Goal: Task Accomplishment & Management: Manage account settings

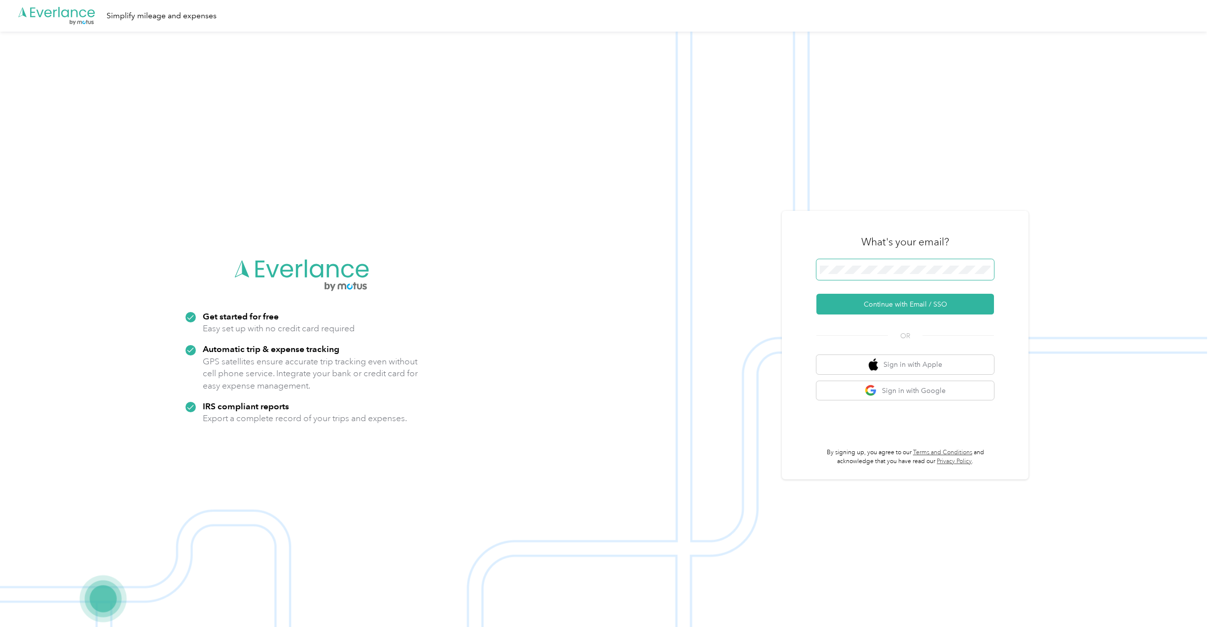
click at [877, 264] on span at bounding box center [906, 269] width 178 height 21
click at [917, 300] on button "Continue with Email / SSO" at bounding box center [906, 304] width 178 height 21
click at [906, 297] on button "Continue with Email / SSO" at bounding box center [906, 304] width 178 height 21
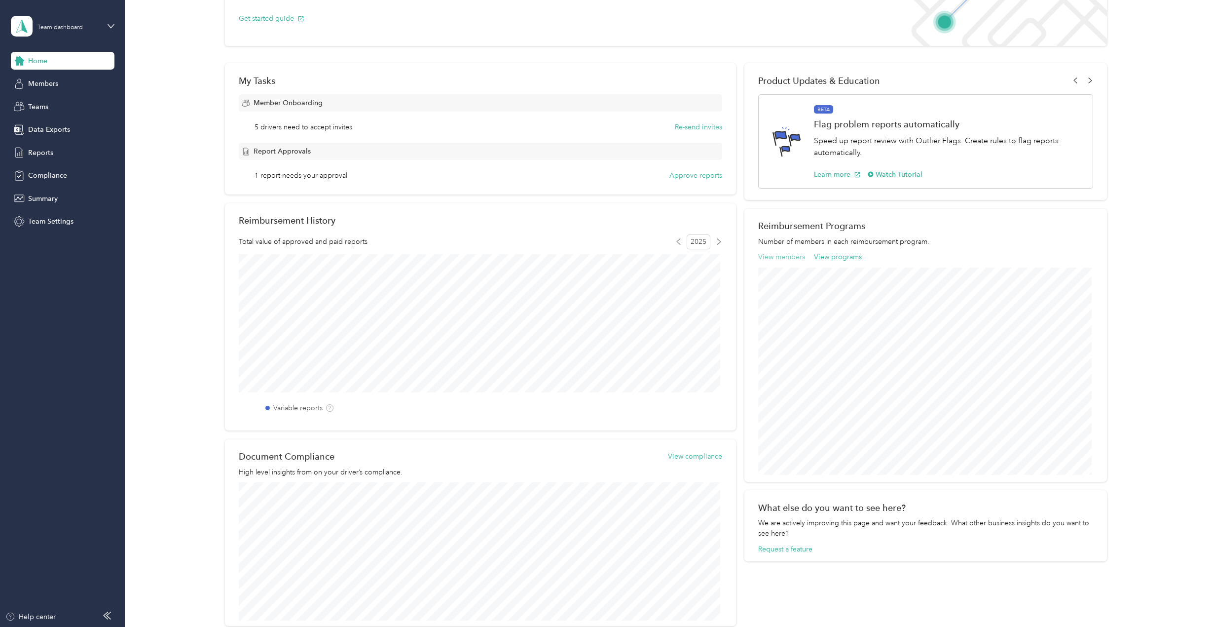
scroll to position [200, 0]
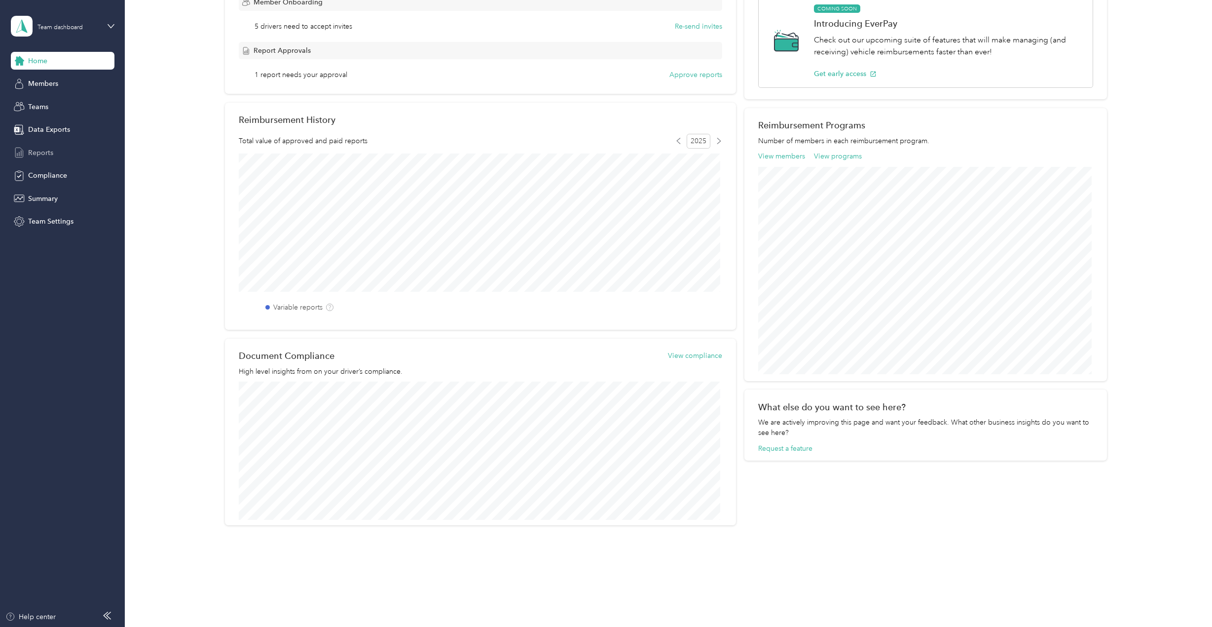
click at [62, 154] on div "Reports" at bounding box center [63, 153] width 104 height 18
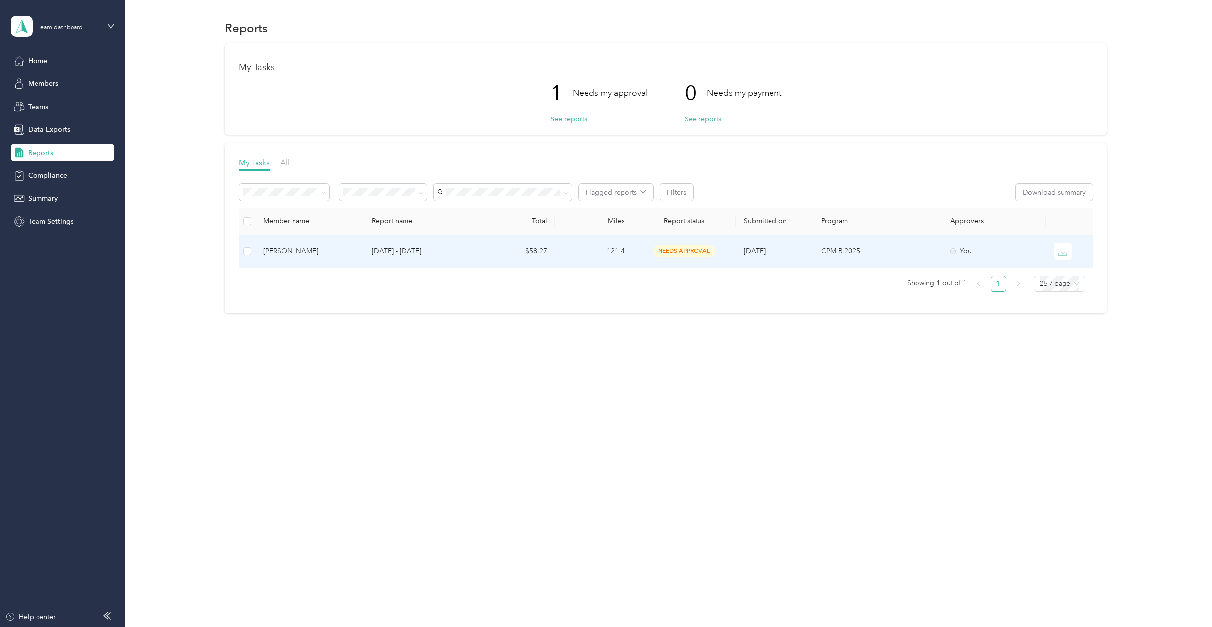
click at [667, 253] on span "needs approval" at bounding box center [684, 250] width 62 height 11
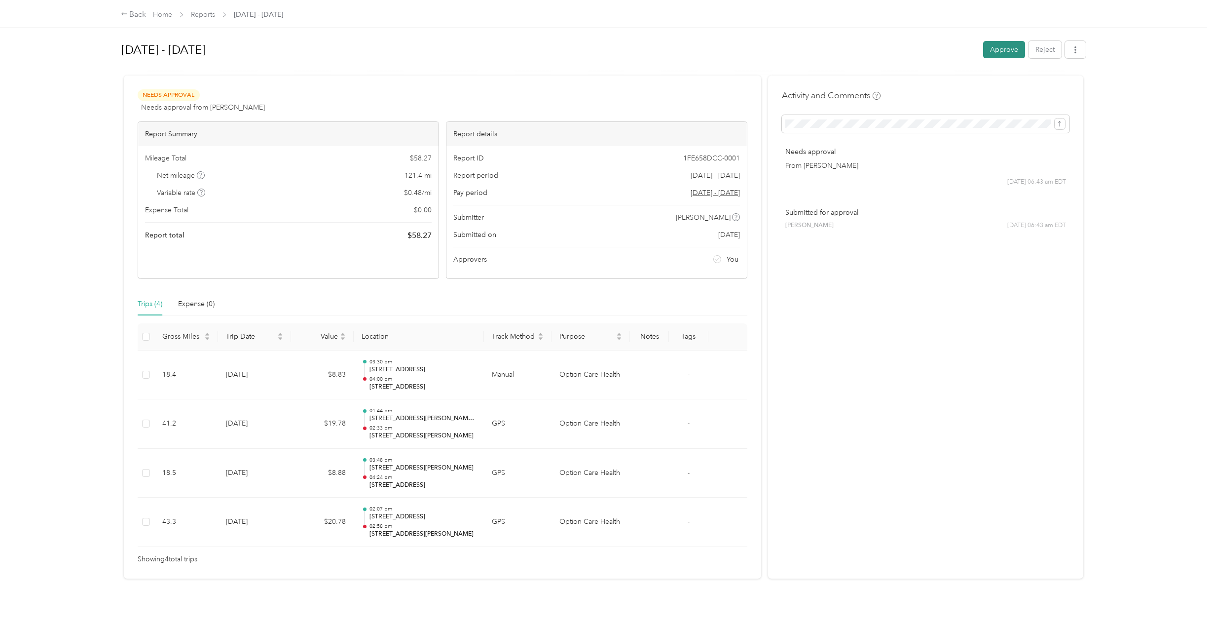
drag, startPoint x: 983, startPoint y: 51, endPoint x: 990, endPoint y: 50, distance: 6.9
click at [990, 50] on button "Approve" at bounding box center [1004, 49] width 42 height 17
click at [1189, 18] on icon at bounding box center [1190, 19] width 7 height 9
click at [155, 18] on link "Home" at bounding box center [162, 14] width 19 height 8
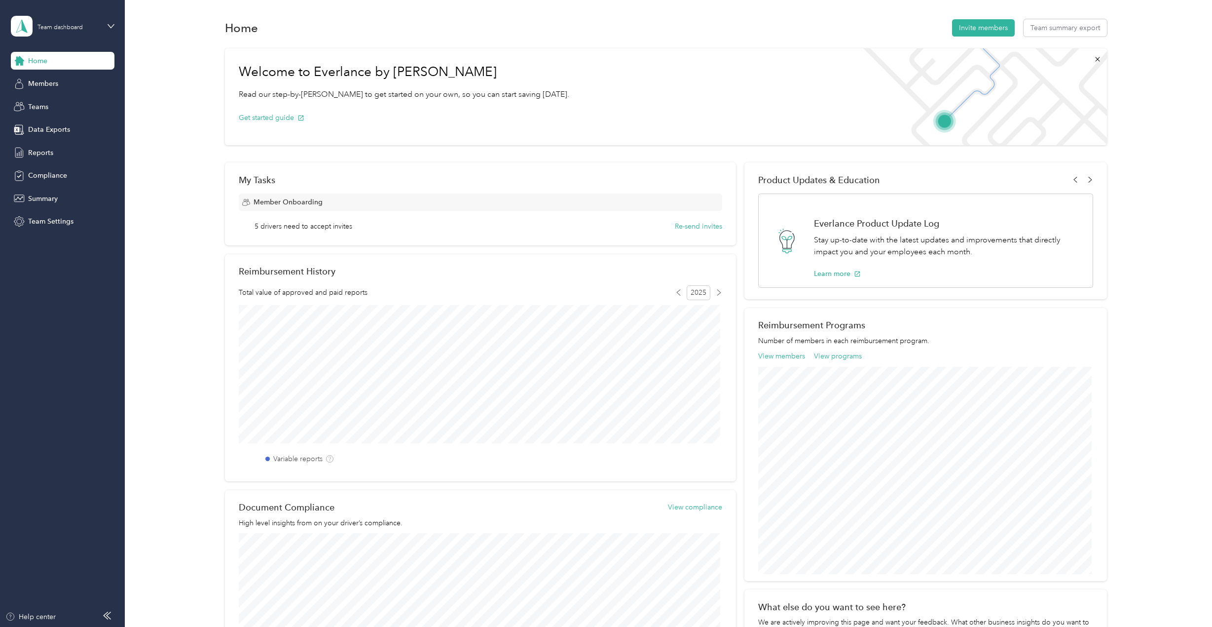
click at [297, 202] on span "Member Onboarding" at bounding box center [288, 202] width 69 height 10
click at [61, 184] on div "Compliance" at bounding box center [63, 176] width 104 height 18
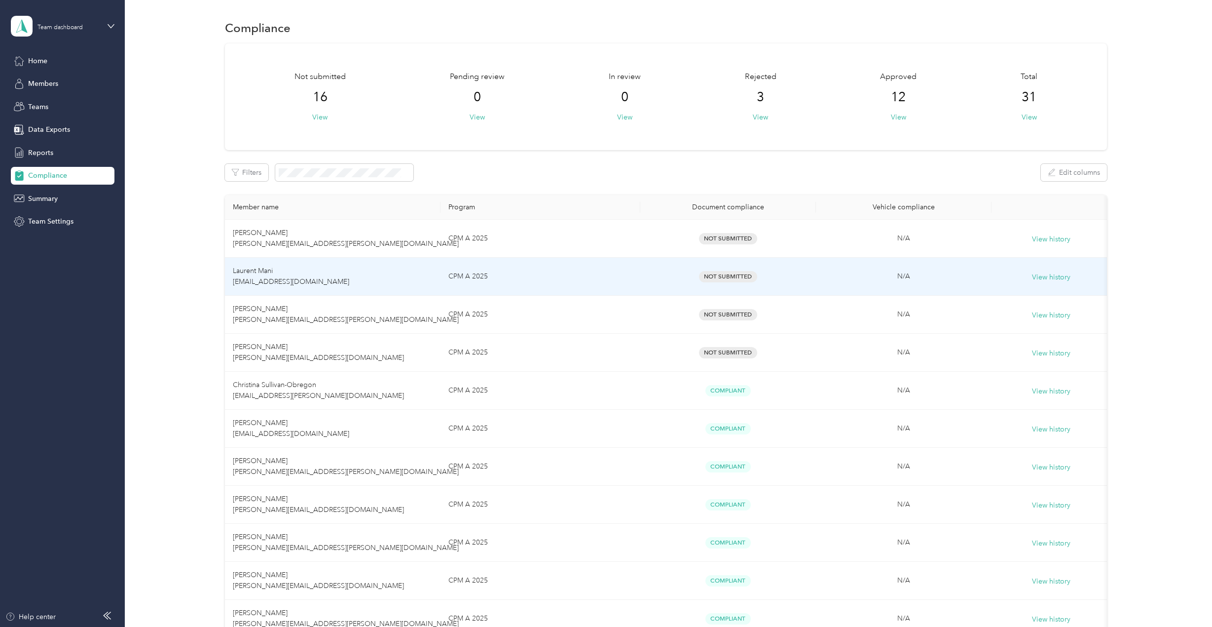
click at [740, 277] on span "Not Submitted" at bounding box center [728, 276] width 58 height 11
click at [1040, 278] on button "View history" at bounding box center [1051, 277] width 38 height 11
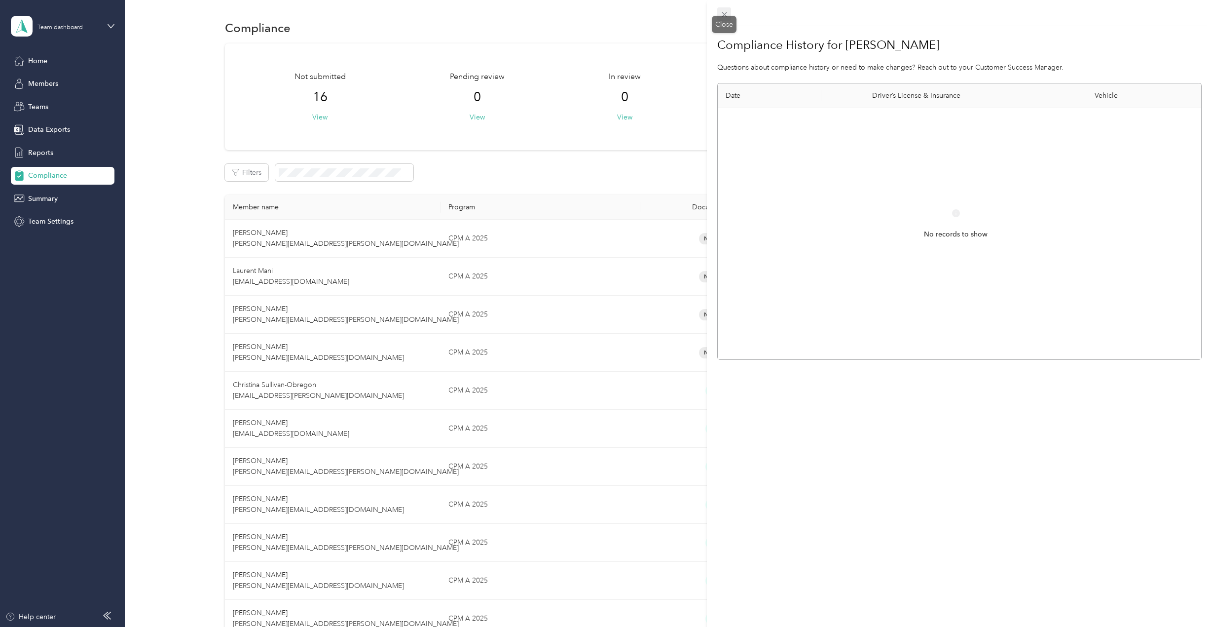
click at [725, 14] on icon at bounding box center [724, 14] width 5 height 5
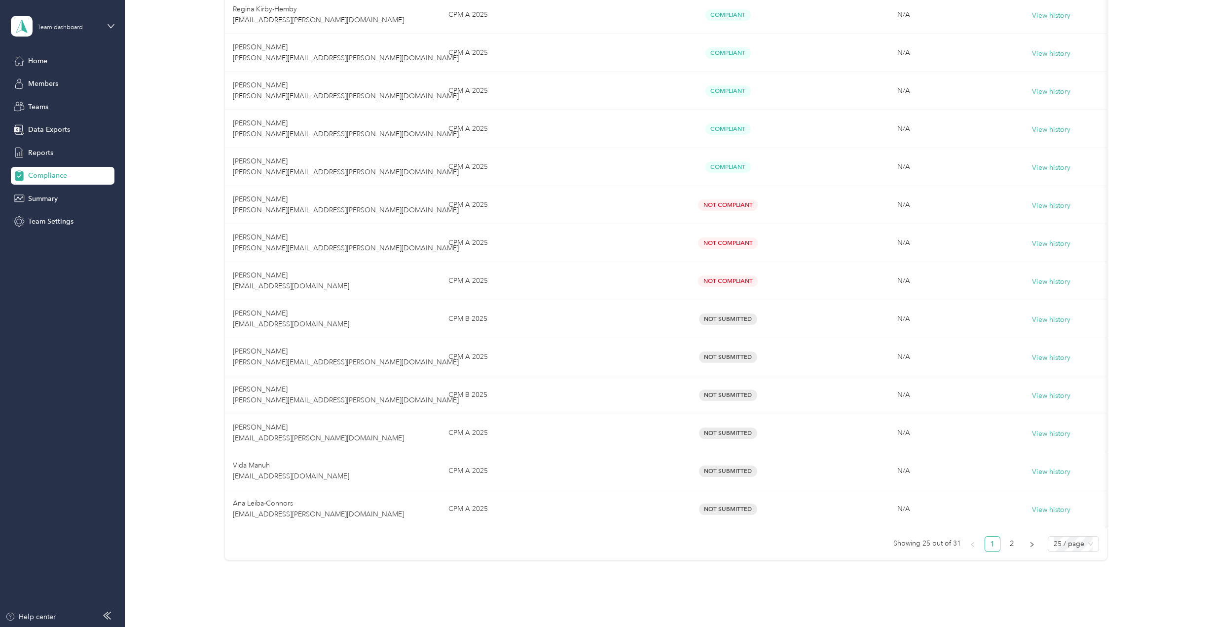
scroll to position [684, 0]
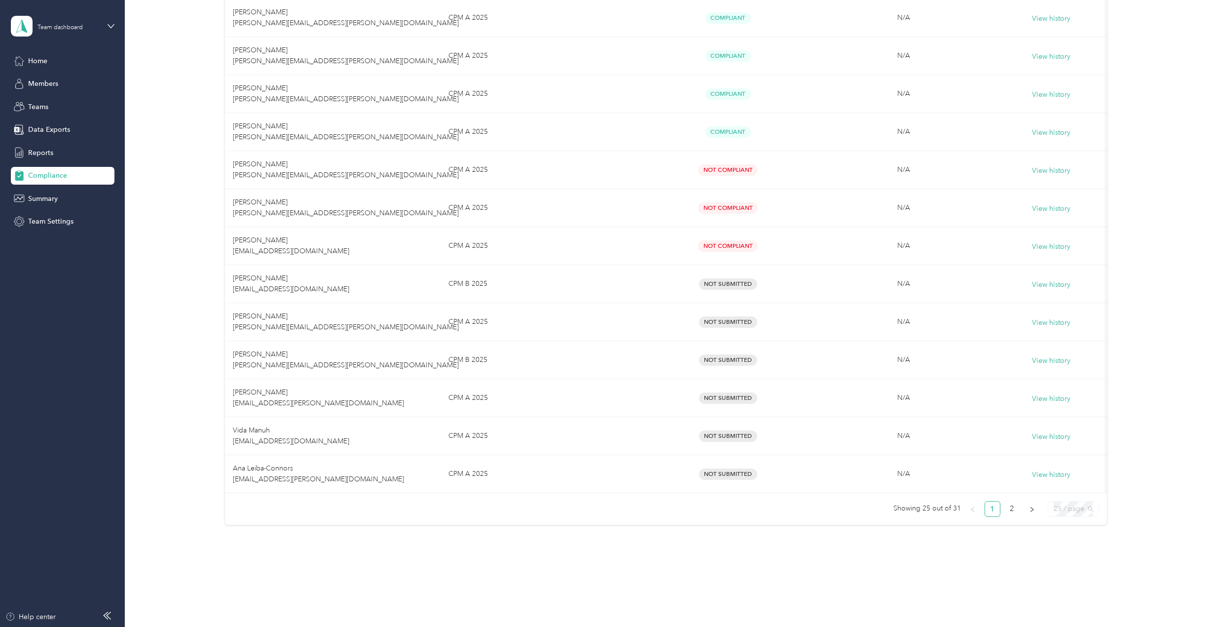
click at [1087, 509] on span "25 / page" at bounding box center [1073, 508] width 39 height 15
click at [1075, 489] on div "100 / page" at bounding box center [1073, 489] width 35 height 11
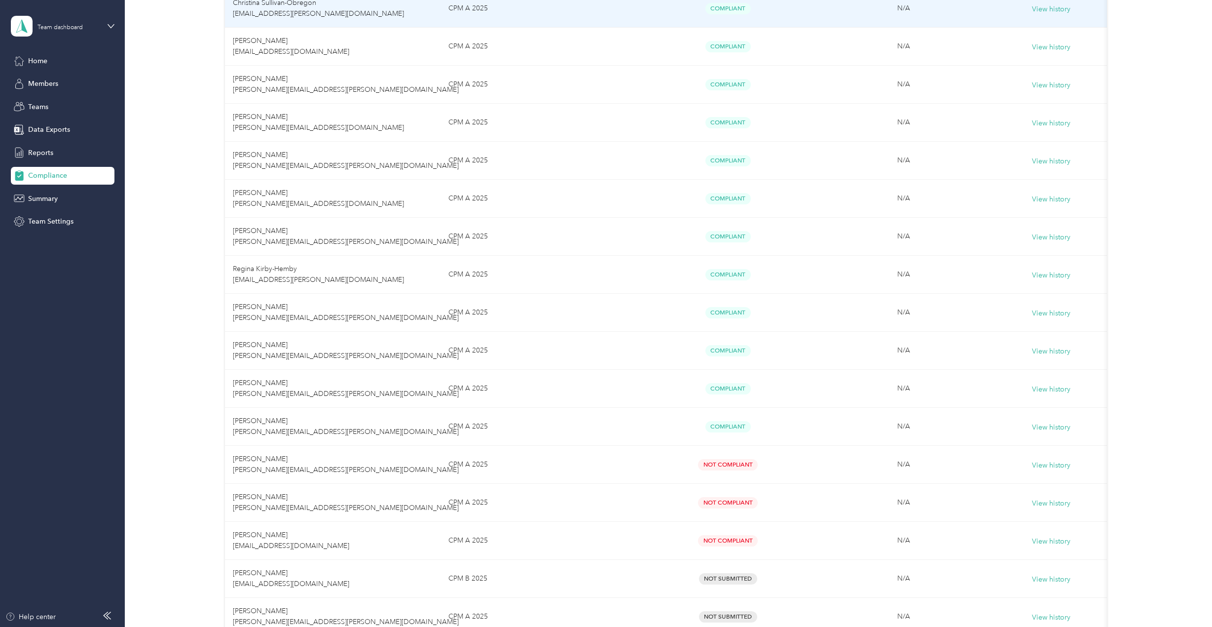
scroll to position [543, 0]
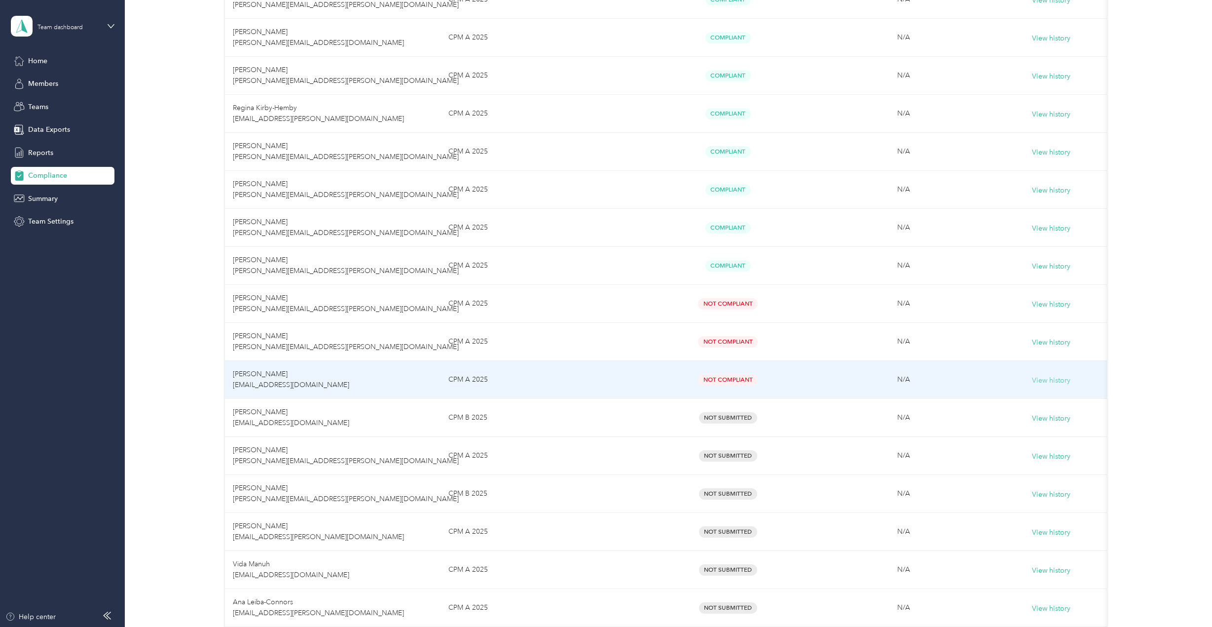
click at [1044, 381] on button "View history" at bounding box center [1051, 380] width 38 height 11
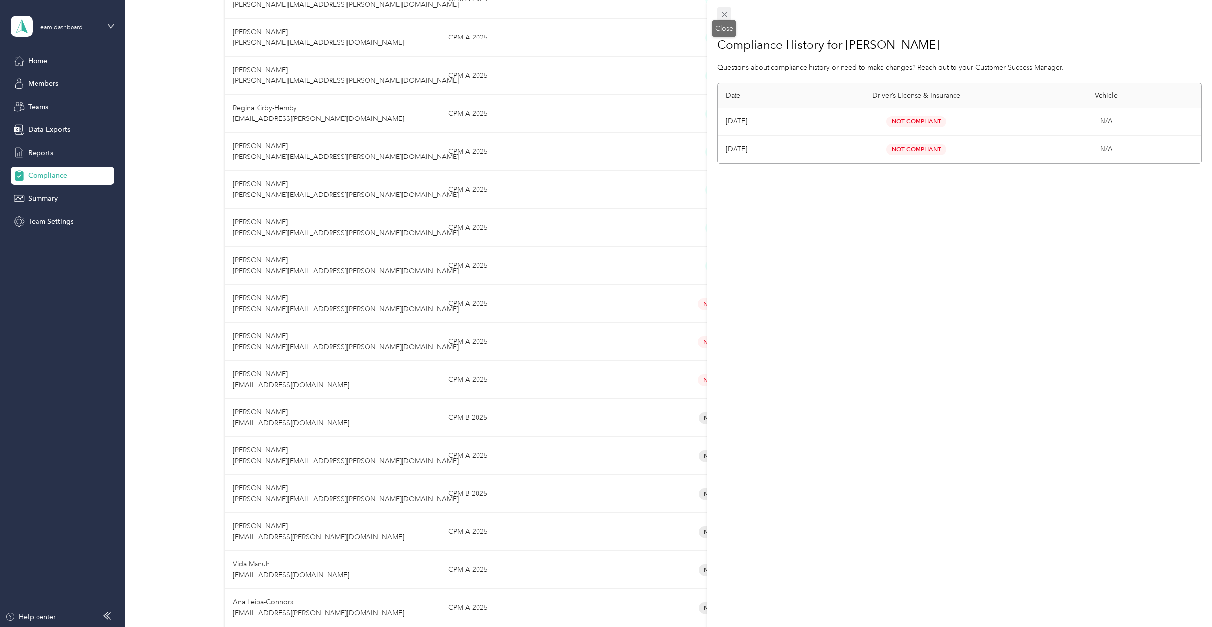
click at [730, 15] on span at bounding box center [725, 14] width 14 height 14
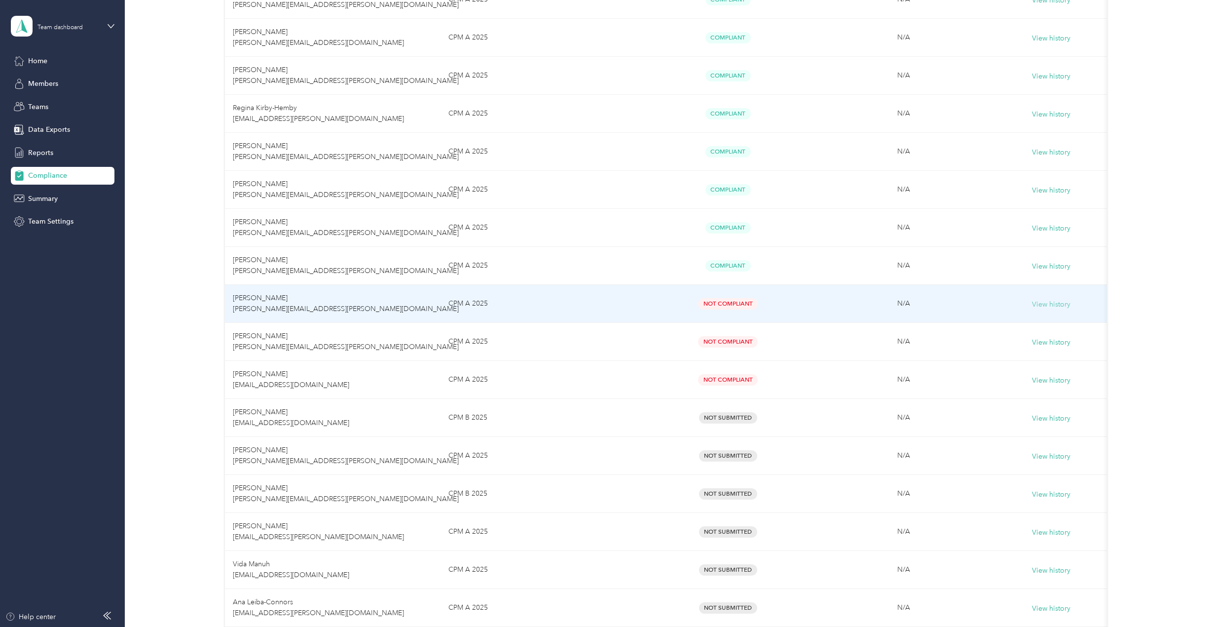
click at [1043, 306] on button "View history" at bounding box center [1051, 304] width 38 height 11
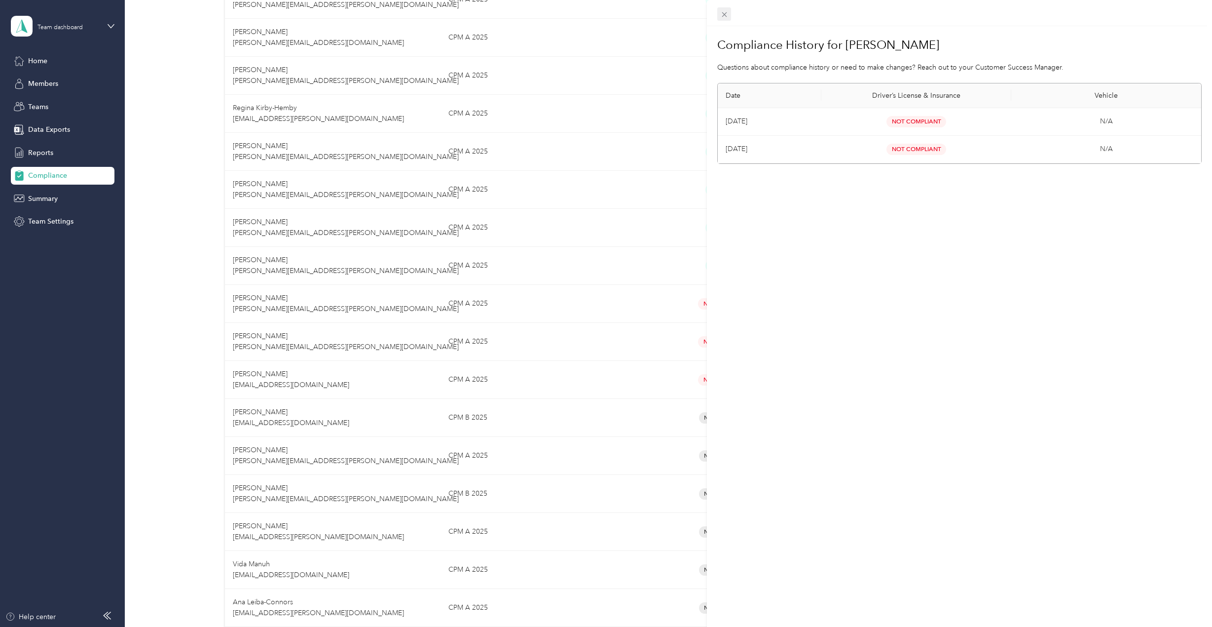
click at [726, 16] on icon at bounding box center [724, 14] width 8 height 8
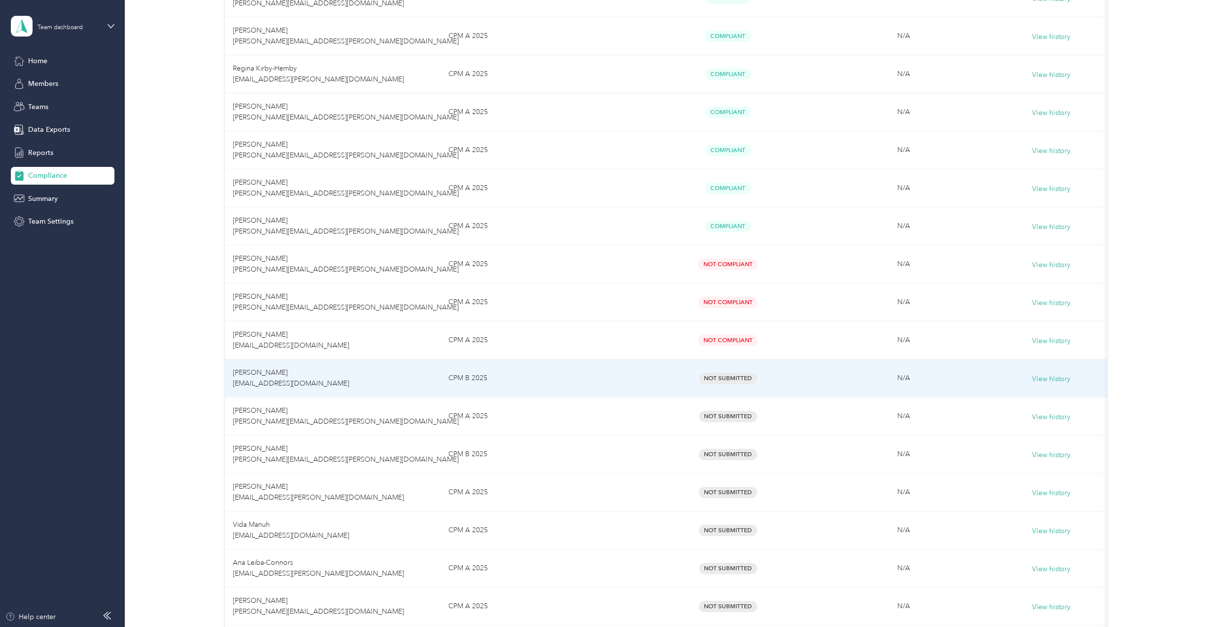
scroll to position [715, 0]
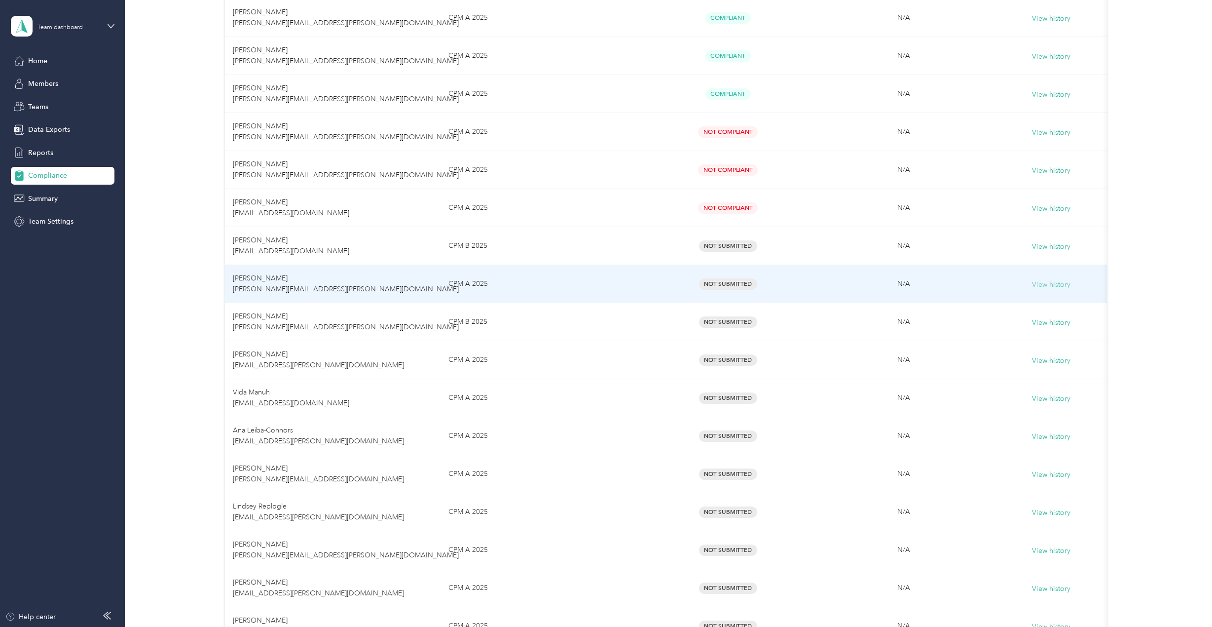
click at [1052, 286] on button "View history" at bounding box center [1051, 284] width 38 height 11
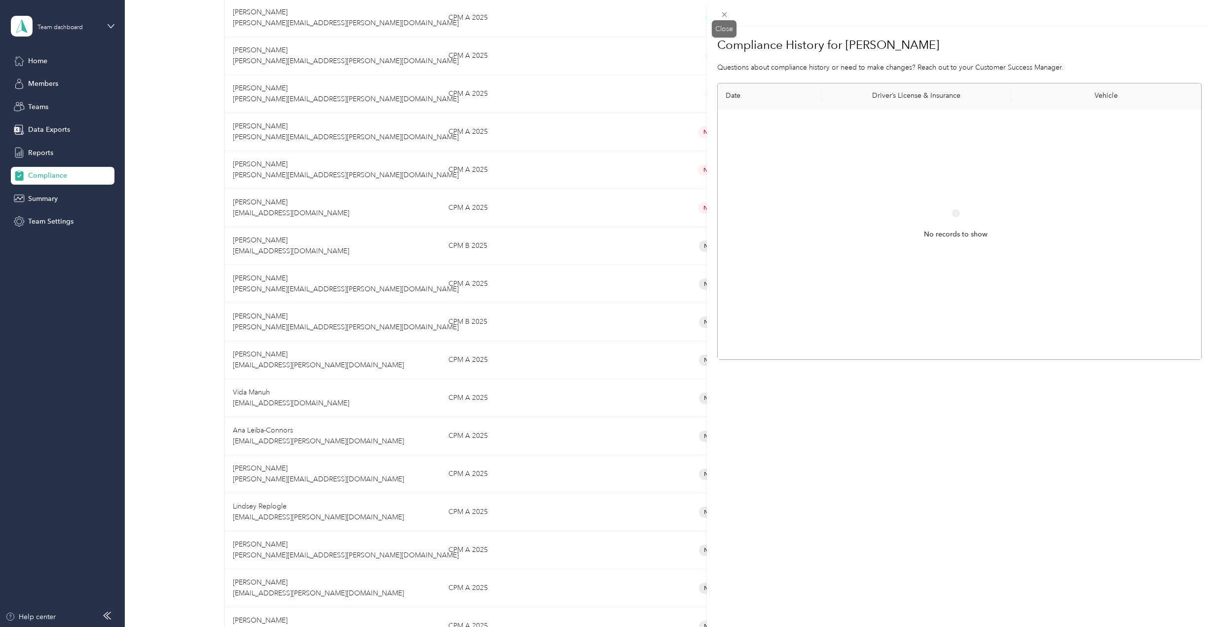
drag, startPoint x: 730, startPoint y: 18, endPoint x: 726, endPoint y: 26, distance: 8.6
click at [726, 17] on icon at bounding box center [724, 14] width 8 height 8
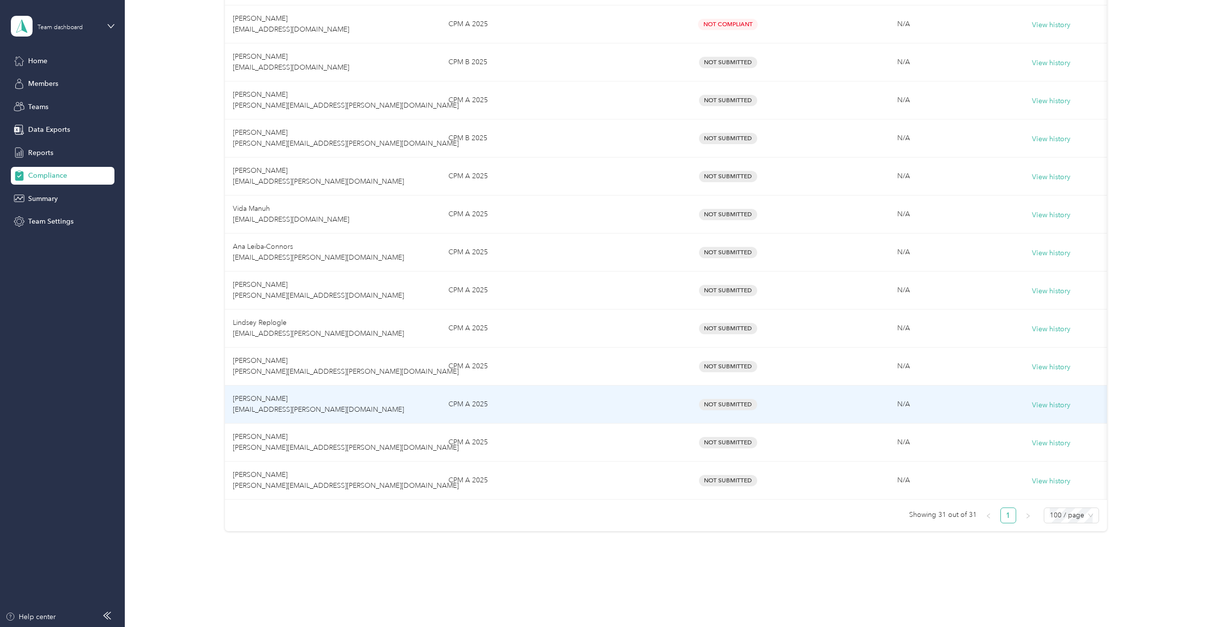
scroll to position [912, 0]
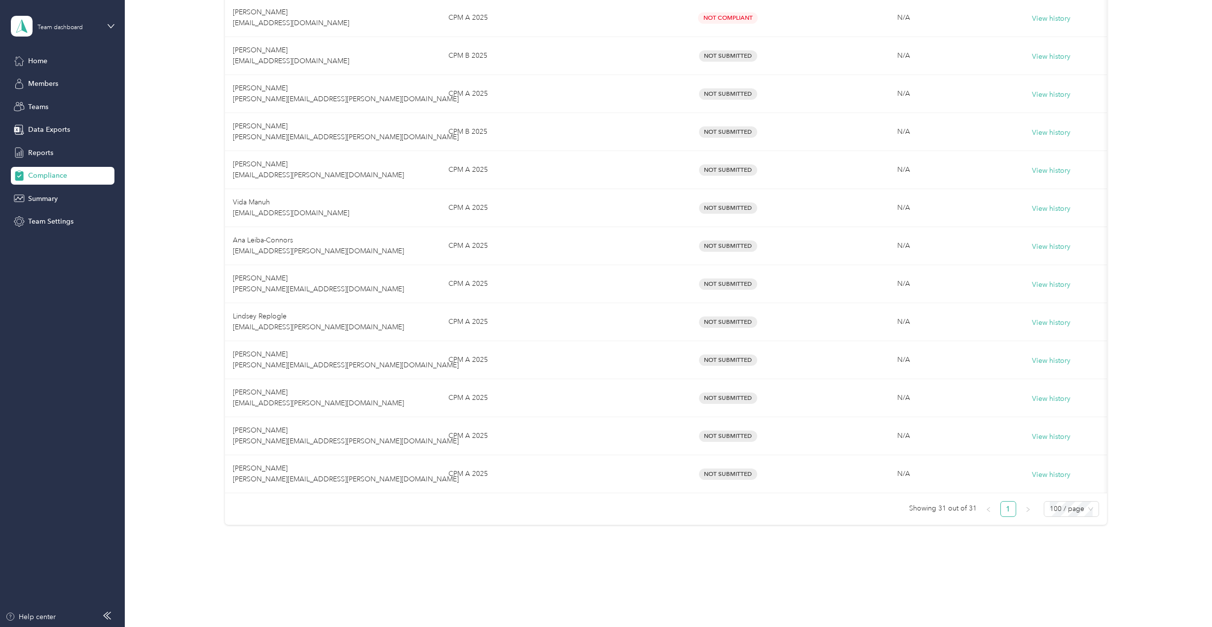
drag, startPoint x: 252, startPoint y: 462, endPoint x: 332, endPoint y: 512, distance: 94.2
click at [332, 512] on ul "Showing 31 out of 31 1 100 / page" at bounding box center [662, 509] width 874 height 16
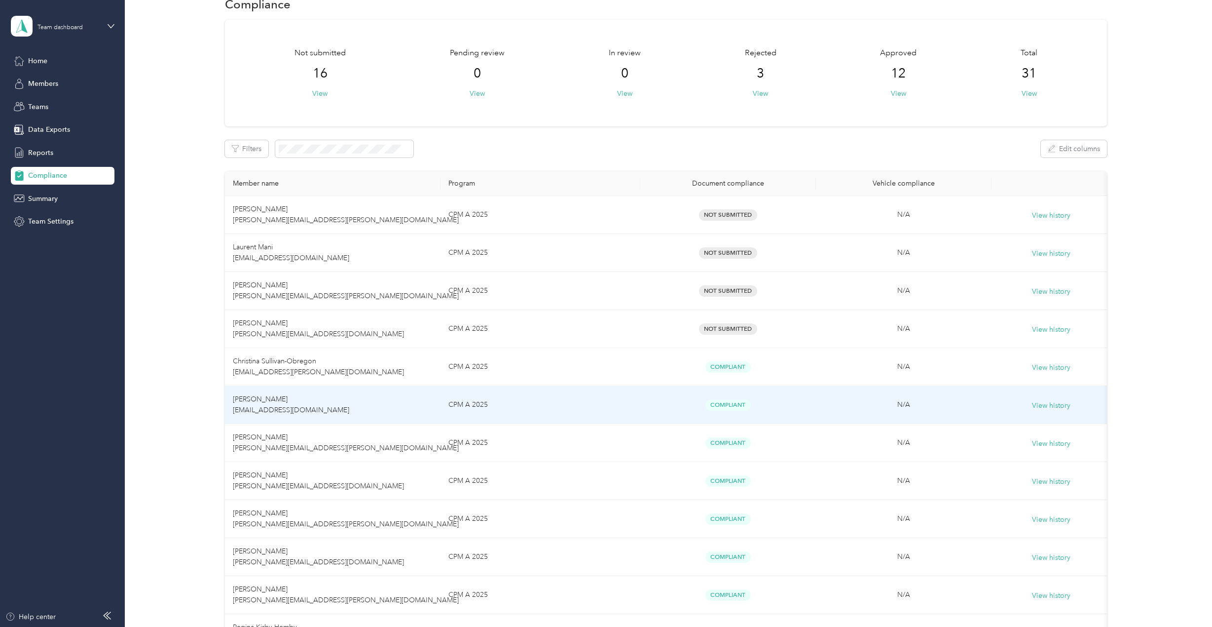
scroll to position [0, 0]
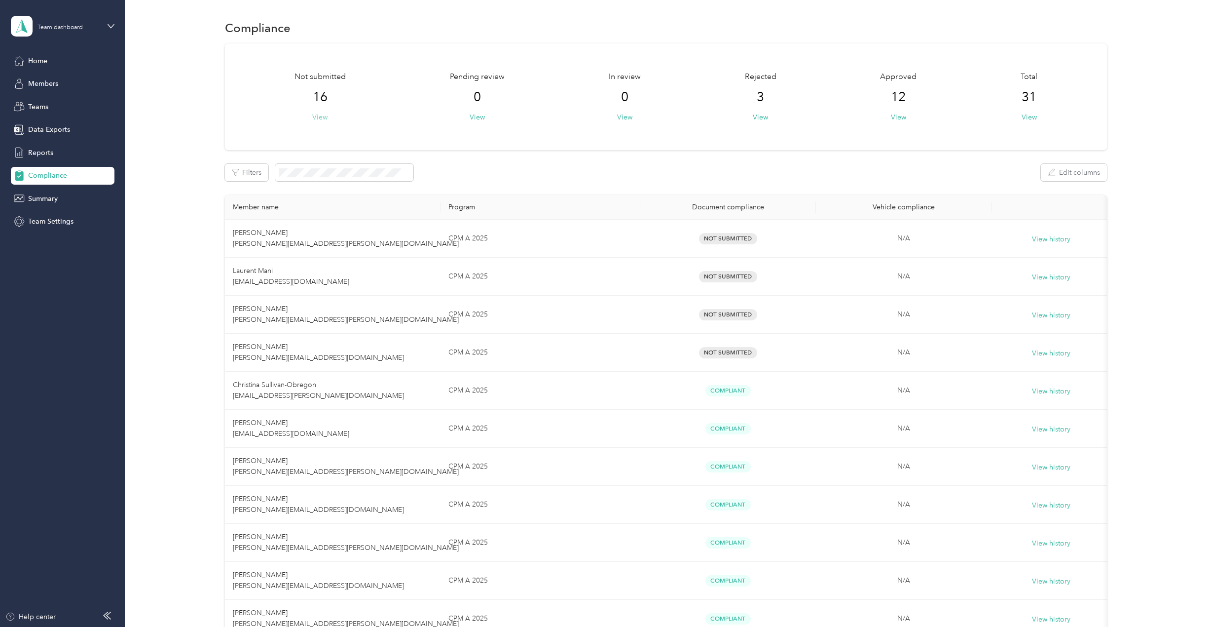
click at [321, 116] on button "View" at bounding box center [319, 117] width 15 height 10
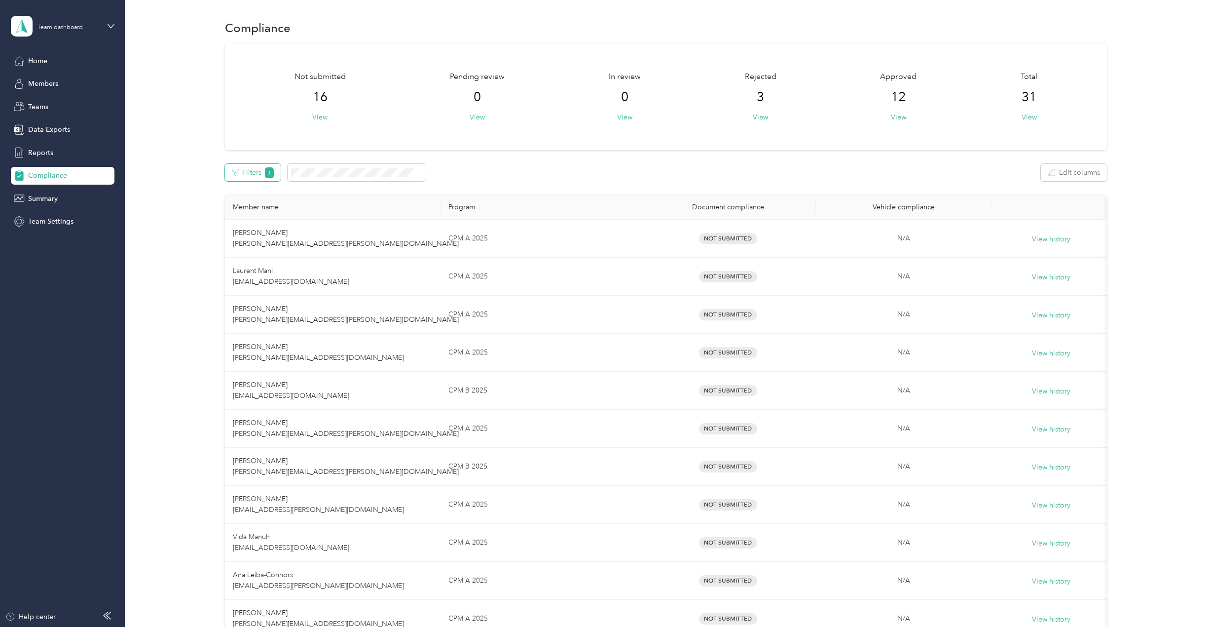
click at [271, 171] on span "1" at bounding box center [269, 172] width 9 height 11
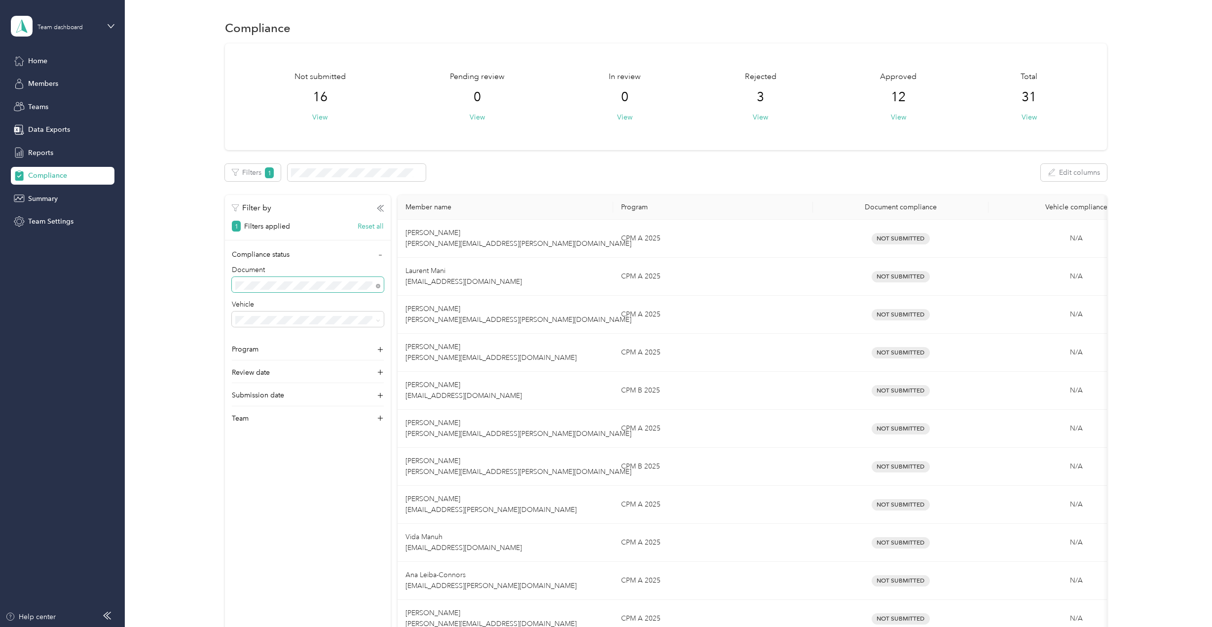
click at [300, 280] on span at bounding box center [308, 285] width 152 height 16
click at [285, 332] on div "Not compliant" at bounding box center [308, 336] width 138 height 10
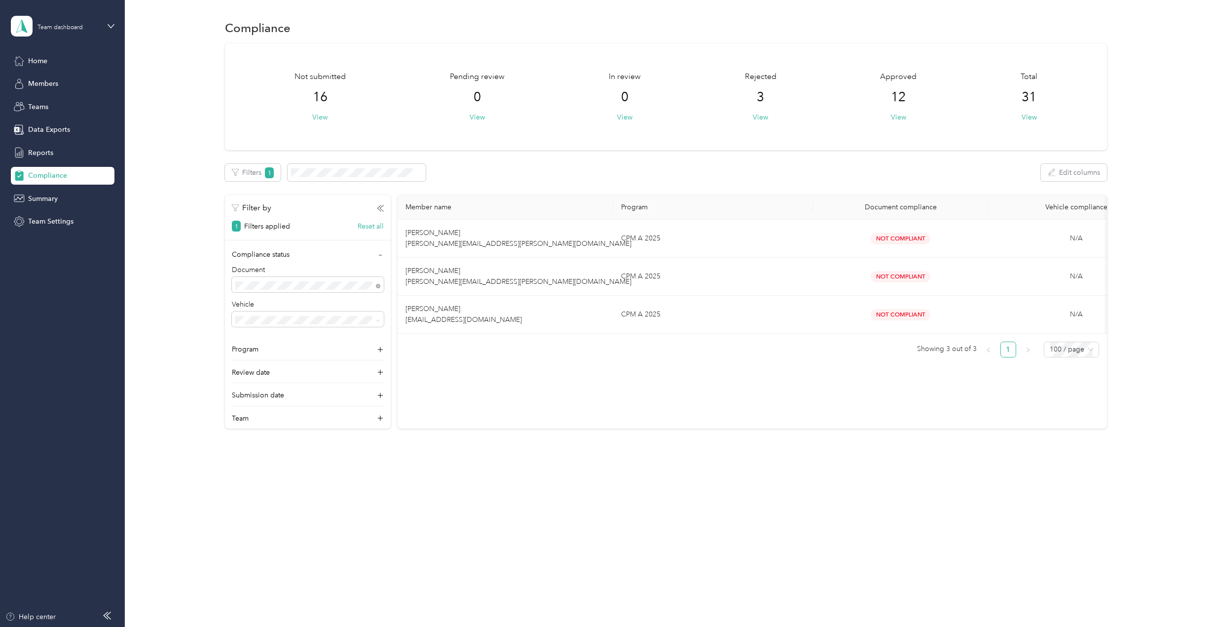
click at [280, 304] on div "All statuses" at bounding box center [308, 300] width 138 height 10
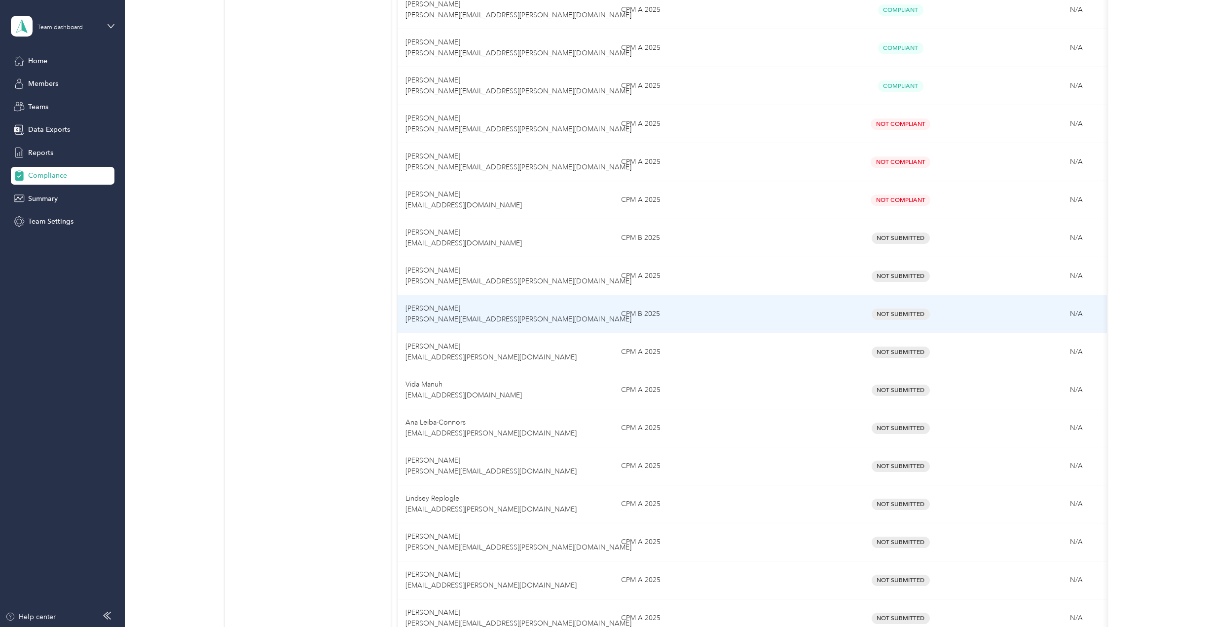
scroll to position [665, 0]
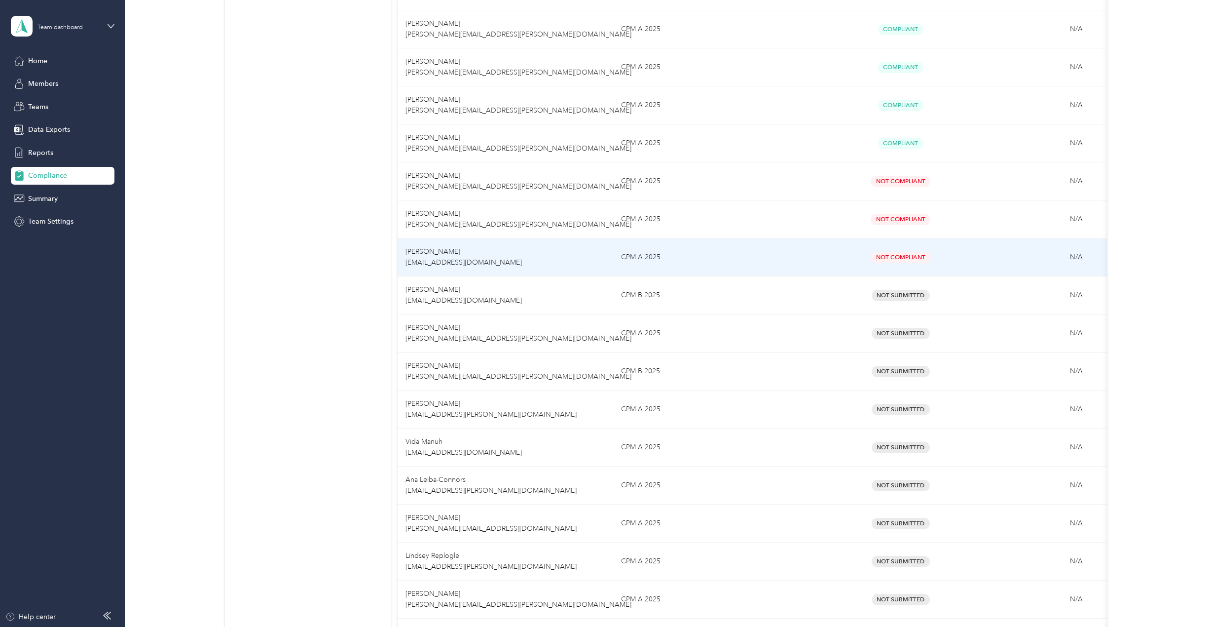
drag, startPoint x: 887, startPoint y: 261, endPoint x: 1110, endPoint y: 250, distance: 223.8
click at [1125, 245] on div "Not submitted 16 View Pending review 0 View In review 0 View Rejected 3 View Ap…" at bounding box center [666, 71] width 1059 height 1386
click at [1084, 255] on td "N/A" at bounding box center [1077, 257] width 176 height 38
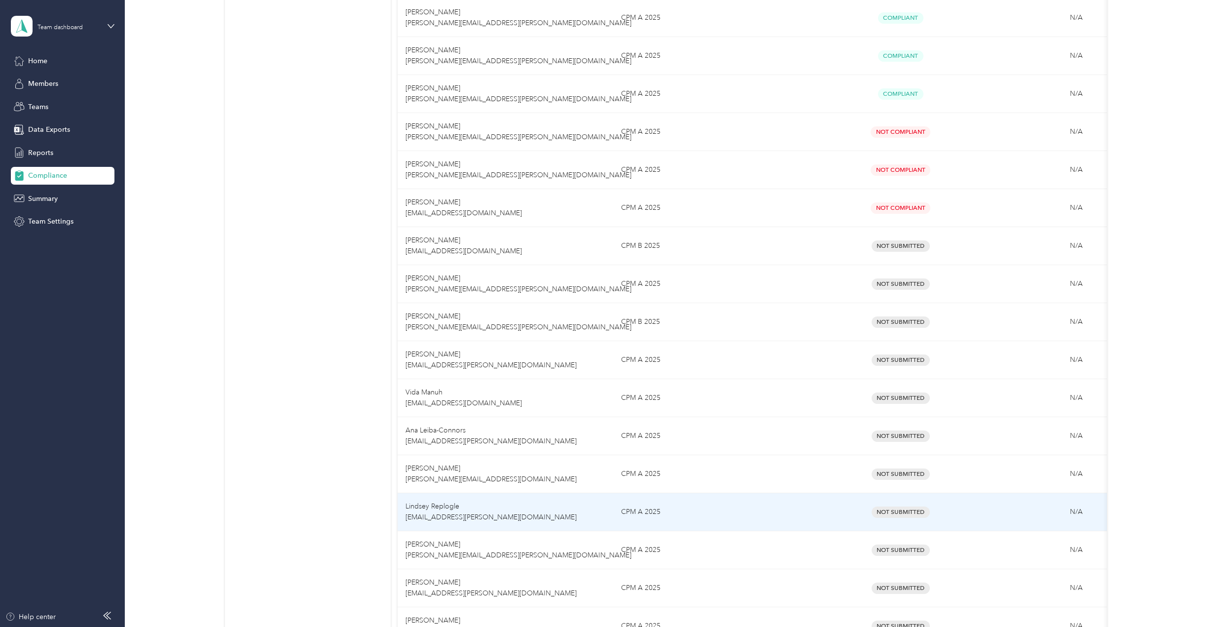
scroll to position [468, 0]
